Goal: Task Accomplishment & Management: Use online tool/utility

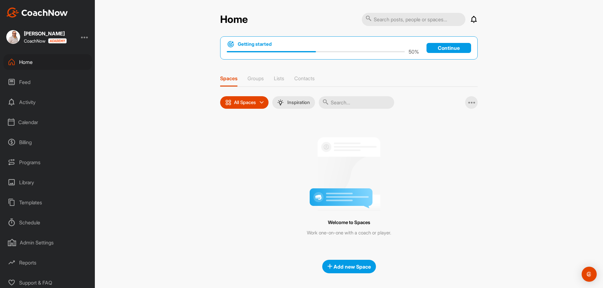
click at [32, 124] on div "Calendar" at bounding box center [47, 123] width 89 height 16
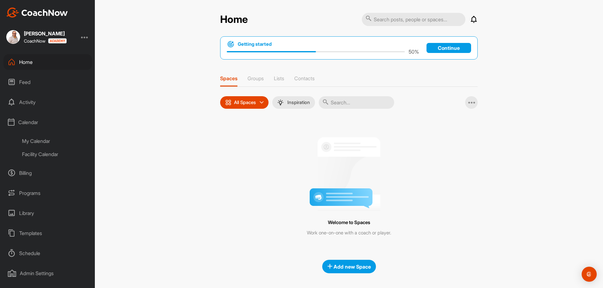
click at [36, 153] on div "Facility Calendar" at bounding box center [55, 154] width 74 height 13
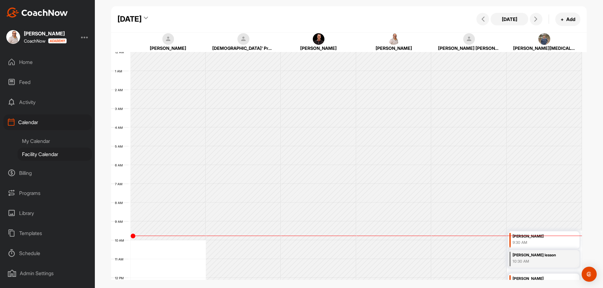
scroll to position [109, 0]
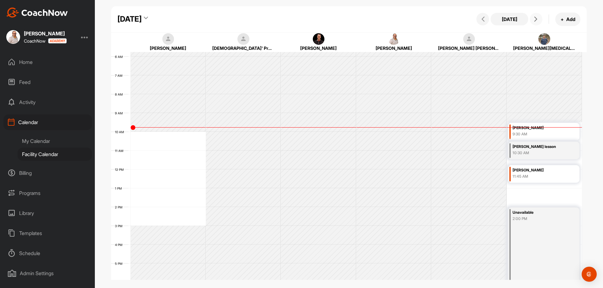
click at [533, 20] on icon at bounding box center [535, 19] width 5 height 5
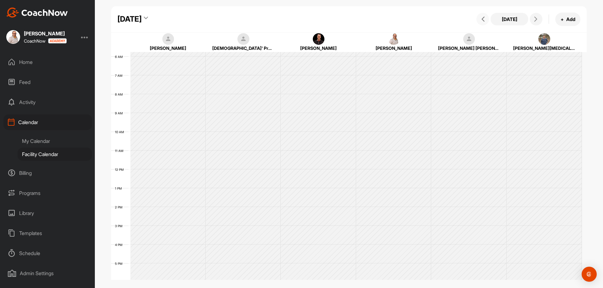
click at [488, 20] on button at bounding box center [482, 19] width 13 height 13
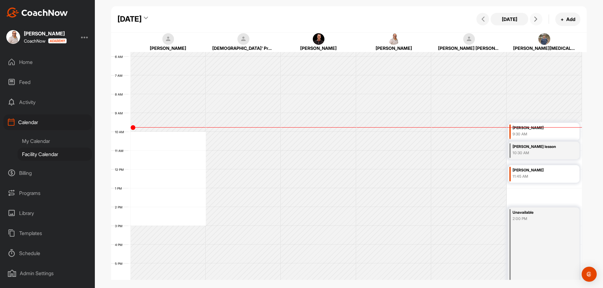
click at [534, 23] on button at bounding box center [535, 19] width 13 height 13
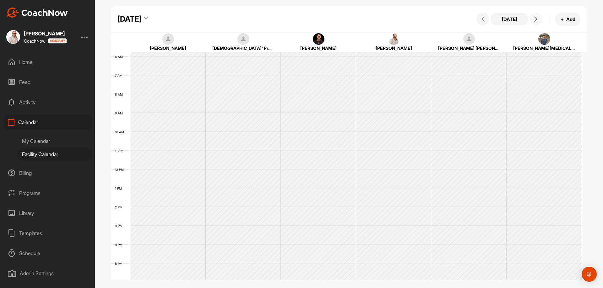
click at [534, 22] on button at bounding box center [535, 19] width 13 height 13
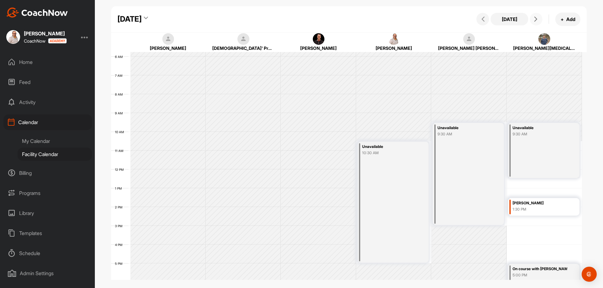
click at [534, 22] on button at bounding box center [535, 19] width 13 height 13
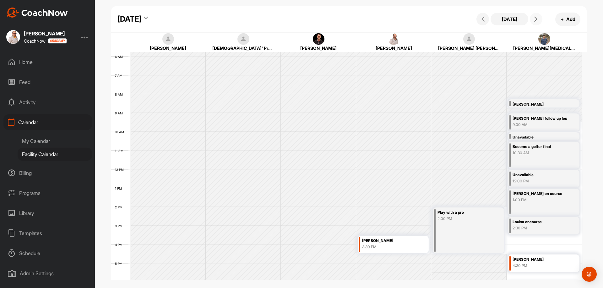
click at [534, 24] on button at bounding box center [535, 19] width 13 height 13
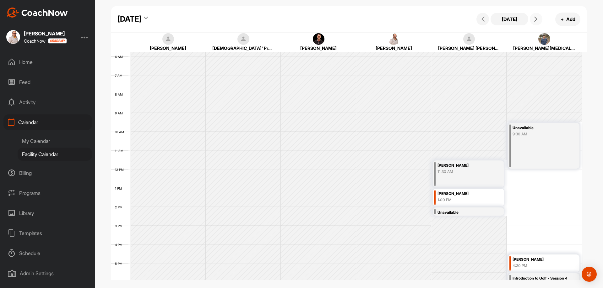
click at [534, 23] on button at bounding box center [535, 19] width 13 height 13
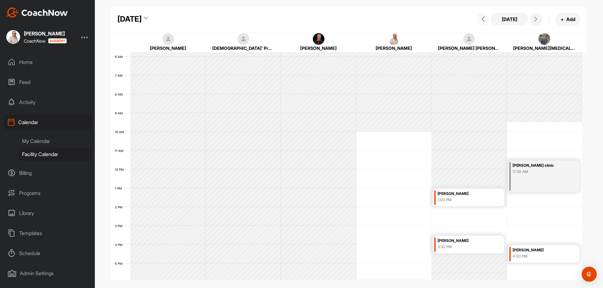
click at [482, 17] on icon at bounding box center [482, 19] width 5 height 5
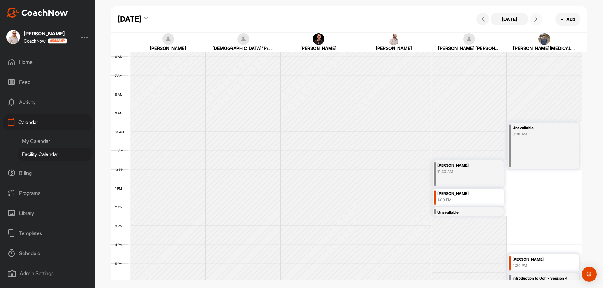
click at [535, 22] on button at bounding box center [535, 19] width 13 height 13
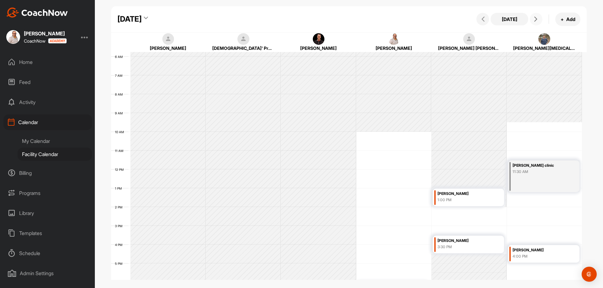
click at [531, 22] on button at bounding box center [535, 19] width 13 height 13
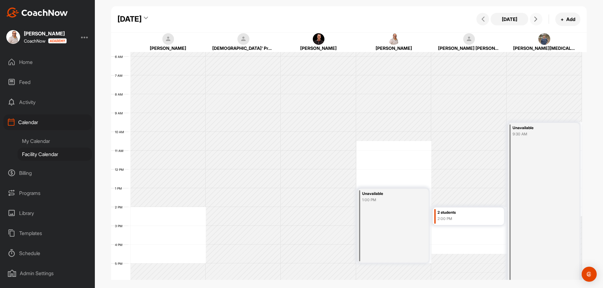
click at [532, 18] on span at bounding box center [536, 19] width 8 height 5
